Goal: Information Seeking & Learning: Learn about a topic

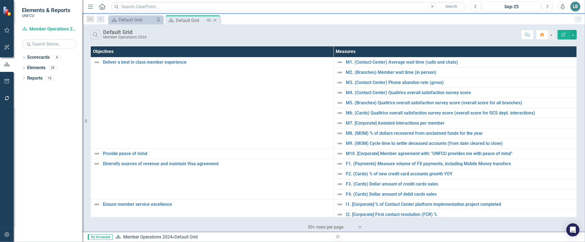
click at [216, 21] on icon "Close" at bounding box center [214, 20] width 5 height 4
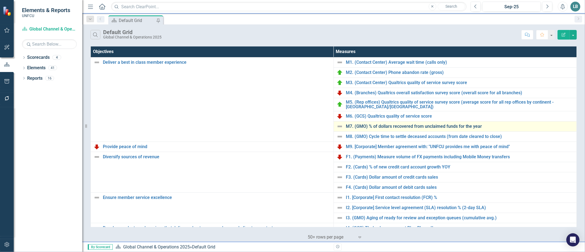
click at [372, 125] on link "M7. (GMO) % of dollars recovered from unclaimed funds for the year" at bounding box center [460, 126] width 228 height 5
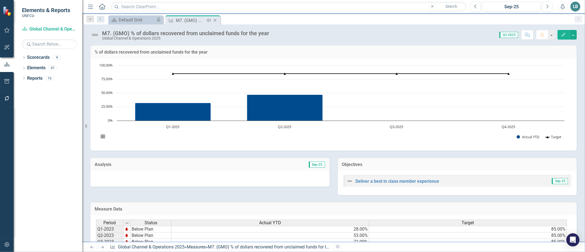
click at [215, 19] on icon "Close" at bounding box center [214, 20] width 5 height 4
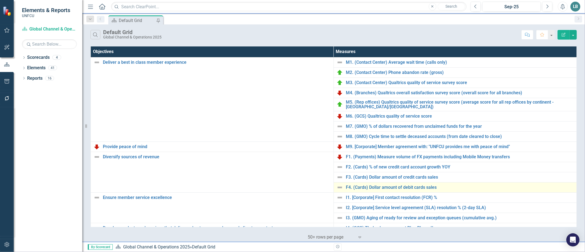
scroll to position [54, 0]
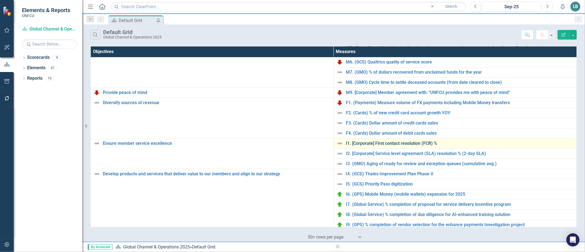
click at [381, 143] on link "I1. [Corporate] First contact resolution (FCR) %" at bounding box center [460, 143] width 228 height 5
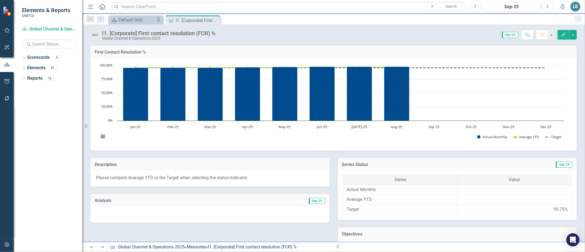
scroll to position [222, 0]
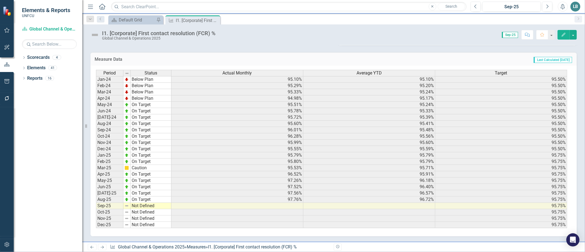
click at [0, 0] on icon "Close" at bounding box center [0, 0] width 0 height 0
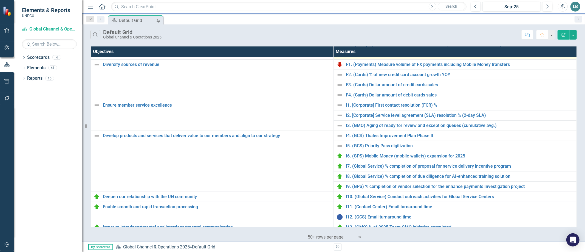
scroll to position [116, 0]
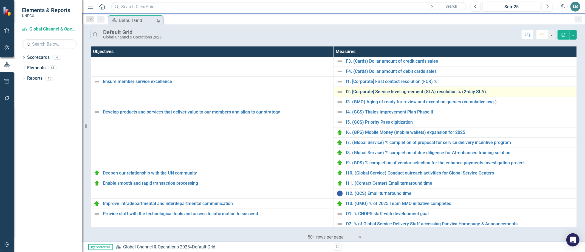
click at [364, 93] on link "I2. [Corporate] Service level agreement (SLA) resolution % (2-day SLA)" at bounding box center [460, 91] width 228 height 5
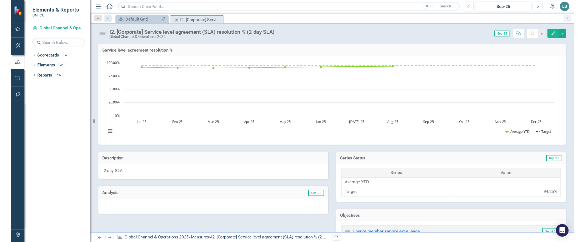
scroll to position [212, 0]
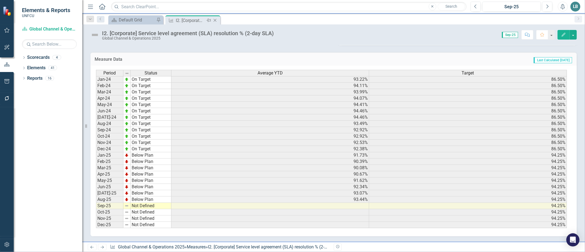
click at [215, 20] on icon "Close" at bounding box center [214, 20] width 5 height 4
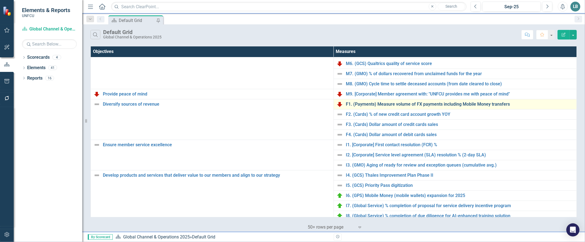
scroll to position [67, 0]
